Goal: Find contact information: Find contact information

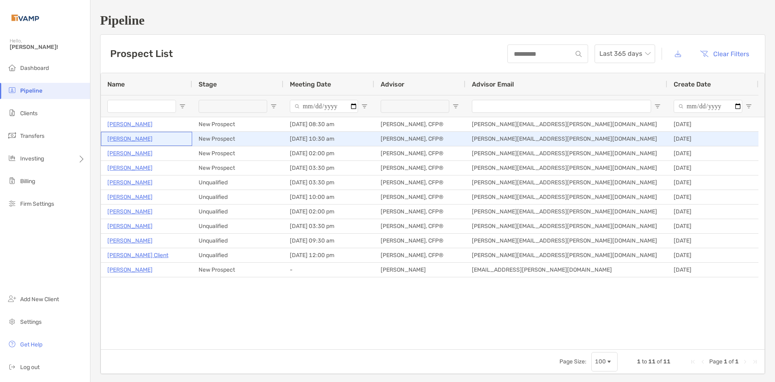
click at [123, 136] on p "[PERSON_NAME]" at bounding box center [129, 139] width 45 height 10
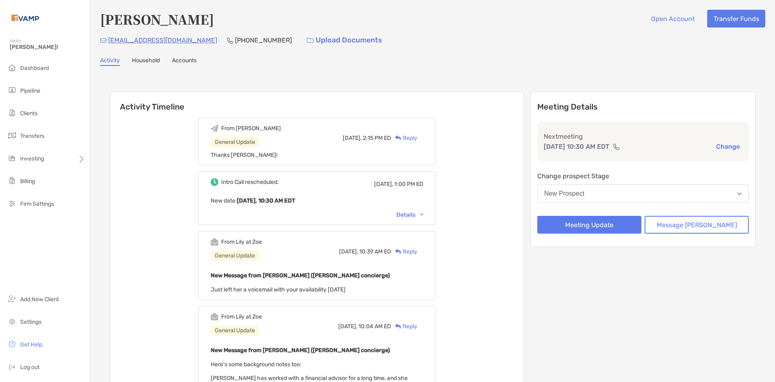
click at [152, 51] on div "[PERSON_NAME] Open Account Transfer Funds [EMAIL_ADDRESS][DOMAIN_NAME] [PHONE_N…" at bounding box center [432, 387] width 685 height 775
click at [154, 59] on link "Household" at bounding box center [146, 61] width 28 height 9
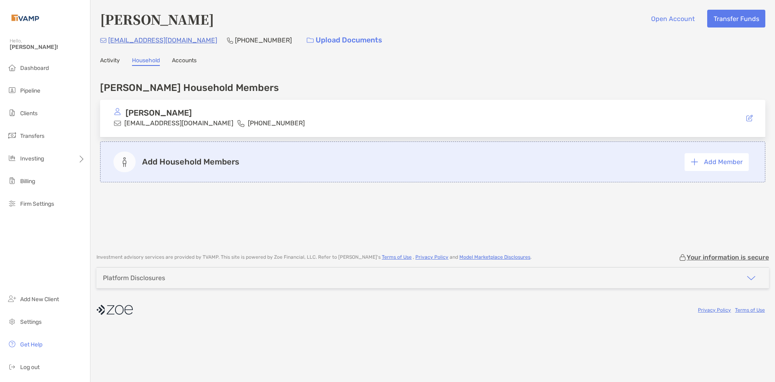
click at [184, 61] on link "Accounts" at bounding box center [184, 61] width 25 height 9
click at [114, 60] on link "Activity" at bounding box center [110, 61] width 20 height 9
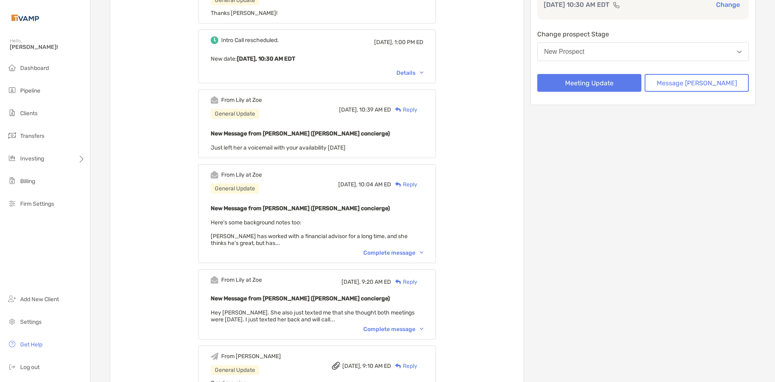
scroll to position [162, 0]
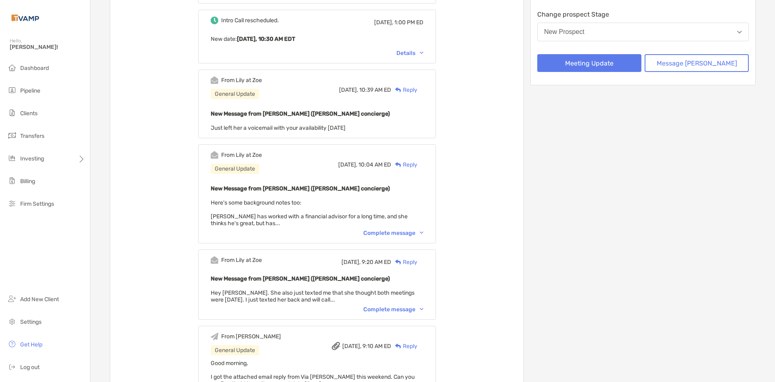
click at [386, 233] on div "Complete message" at bounding box center [393, 232] width 60 height 7
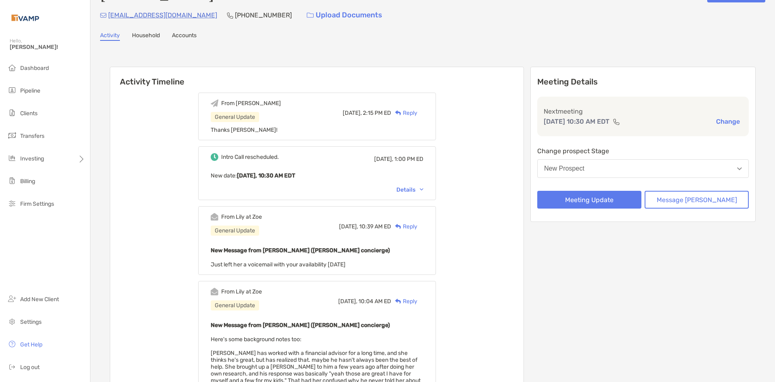
scroll to position [0, 0]
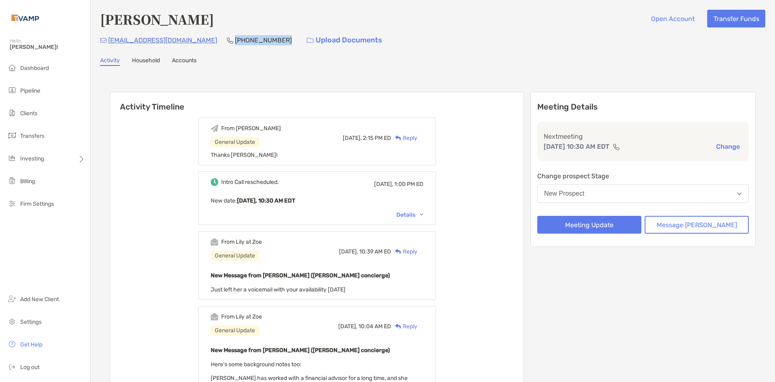
drag, startPoint x: 264, startPoint y: 37, endPoint x: 215, endPoint y: 39, distance: 48.9
click at [215, 39] on div "[EMAIL_ADDRESS][DOMAIN_NAME] [PHONE_NUMBER] Upload Documents" at bounding box center [433, 40] width 666 height 17
copy p "[PHONE_NUMBER]"
